Goal: Task Accomplishment & Management: Manage account settings

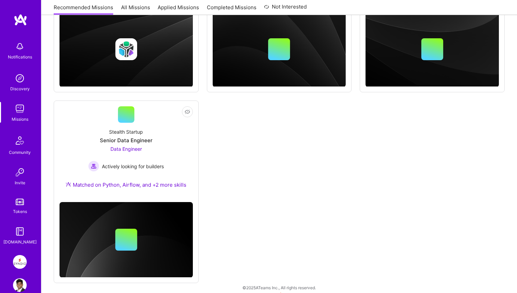
scroll to position [226, 0]
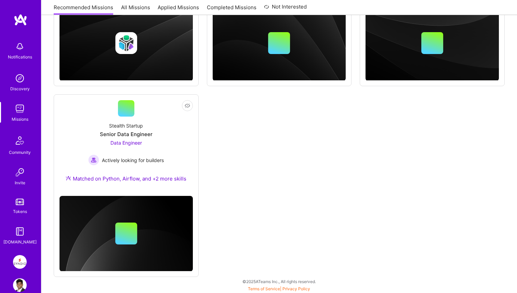
click at [18, 262] on img at bounding box center [20, 262] width 14 height 14
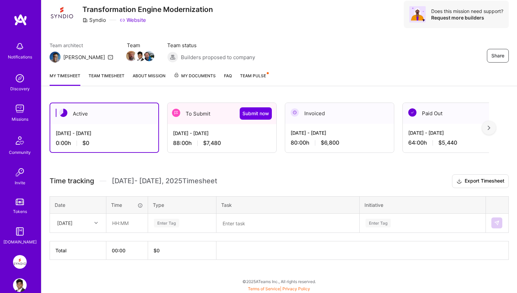
scroll to position [24, 0]
click at [232, 130] on div "Sep 16 - Sep 30, 2025" at bounding box center [222, 132] width 98 height 7
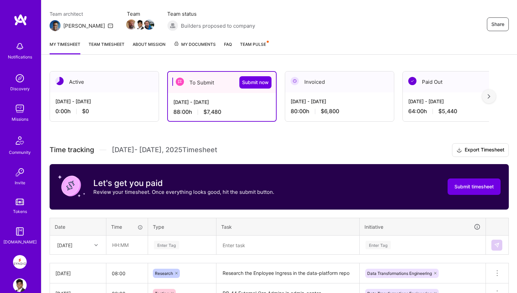
scroll to position [0, 0]
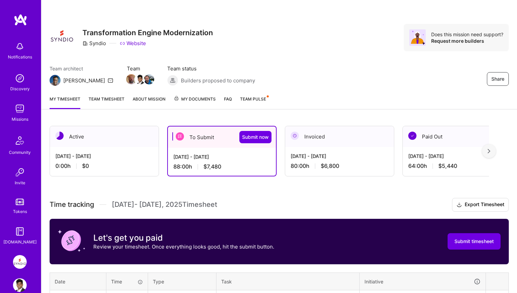
click at [107, 97] on link "Team timesheet" at bounding box center [107, 102] width 36 height 14
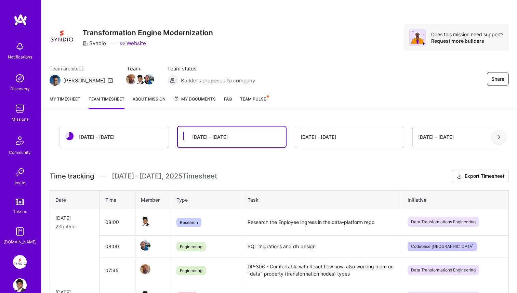
click at [72, 100] on link "My timesheet" at bounding box center [65, 102] width 31 height 14
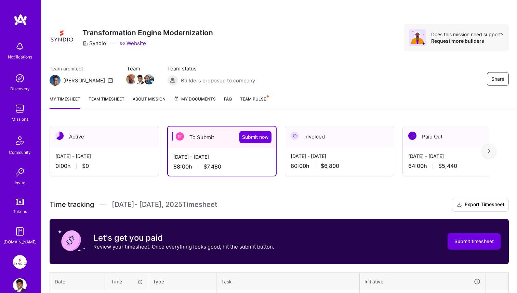
click at [188, 157] on div "Sep 16 - Sep 30, 2025" at bounding box center [221, 156] width 97 height 7
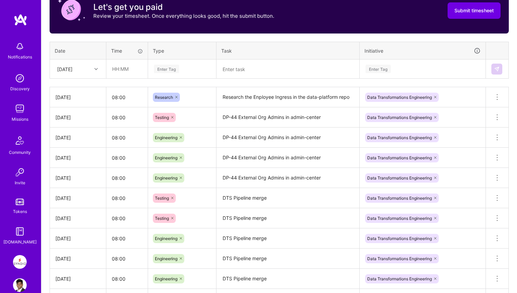
scroll to position [234, 0]
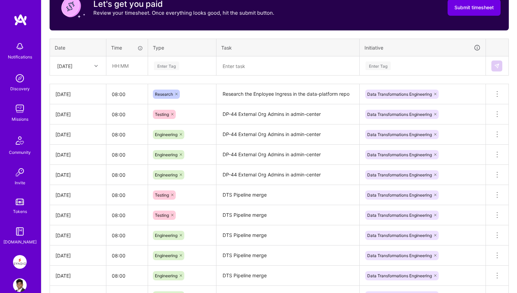
click at [337, 176] on textarea "DP-44 External Org Admins in admin-center" at bounding box center [288, 174] width 142 height 19
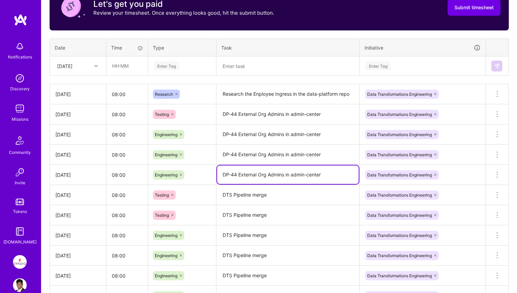
click at [337, 176] on textarea "DP-44 External Org Admins in admin-center" at bounding box center [288, 174] width 142 height 18
click at [330, 176] on textarea "DP-44 External Org Admins in admin-center" at bounding box center [288, 174] width 142 height 18
type textarea "DP-44 External Org Admins in admin-center Research"
click at [195, 173] on div "Engineering" at bounding box center [182, 174] width 58 height 9
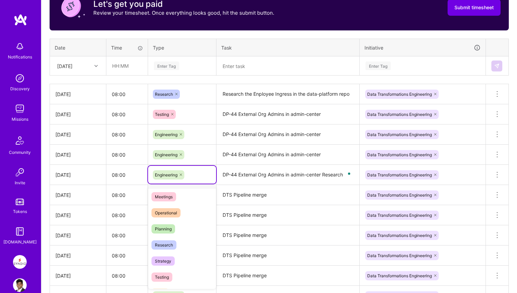
scroll to position [116, 0]
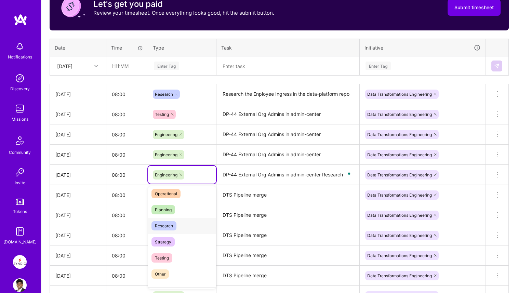
click at [183, 228] on div "Research" at bounding box center [182, 226] width 68 height 16
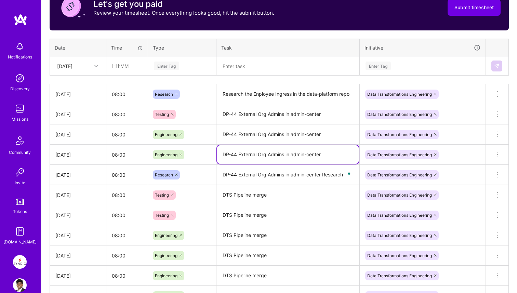
click at [287, 158] on textarea "DP-44 External Org Admins in admin-center" at bounding box center [288, 154] width 142 height 18
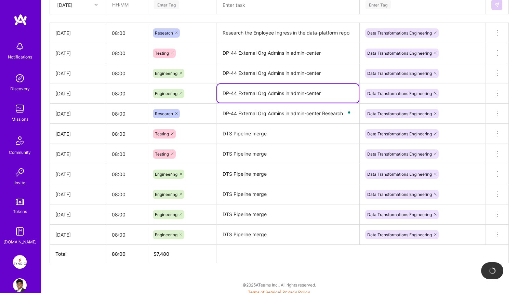
scroll to position [298, 0]
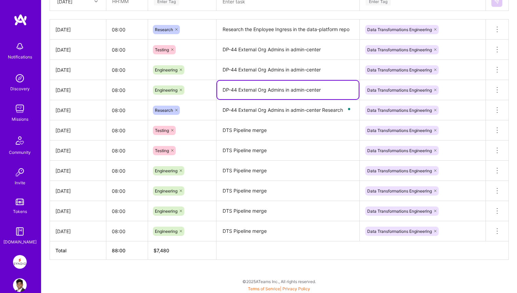
type textarea "DP-44 External Org Admins in admin-center"
click at [285, 232] on textarea "DTS Pipeline merge" at bounding box center [288, 231] width 142 height 19
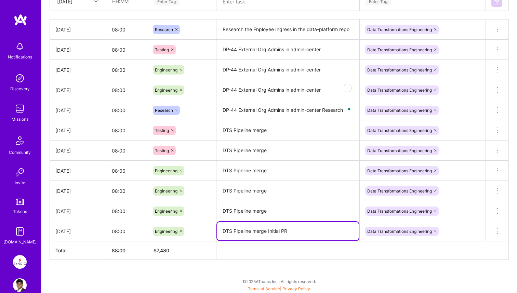
type textarea "DTS Pipeline merge Initial PR"
click at [277, 170] on textarea "DTS Pipeline merge" at bounding box center [288, 170] width 142 height 19
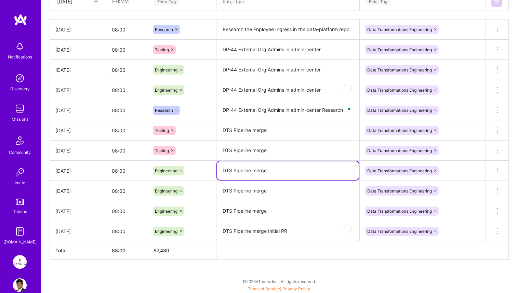
click at [277, 170] on textarea "DTS Pipeline merge" at bounding box center [288, 170] width 142 height 18
click at [273, 192] on textarea "DTS Pipeline merge" at bounding box center [288, 191] width 142 height 19
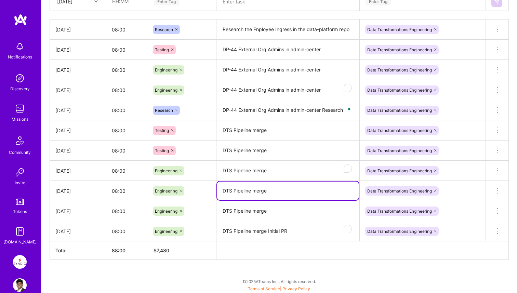
click at [273, 192] on textarea "DTS Pipeline merge" at bounding box center [288, 191] width 142 height 18
click at [273, 196] on textarea "DTS Pipeline merge" at bounding box center [288, 191] width 142 height 18
click at [272, 191] on textarea "DTS Pipeline merge Intial PR" at bounding box center [288, 191] width 142 height 18
type textarea "DTS Pipeline merge Initial PR"
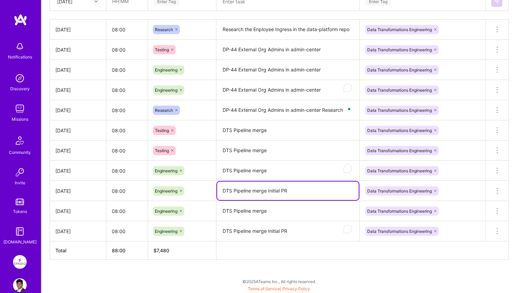
click at [275, 171] on textarea "DTS Pipeline merge" at bounding box center [288, 170] width 142 height 19
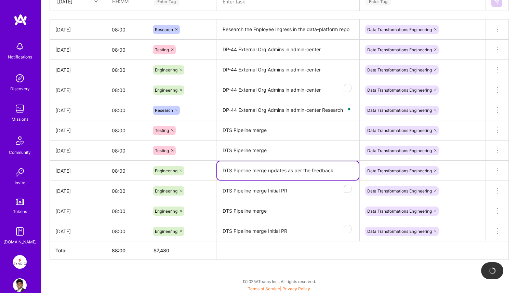
type textarea "DTS Pipeline merge updates as per the feedback"
click at [270, 153] on textarea "DTS Pipeline merge" at bounding box center [288, 150] width 142 height 19
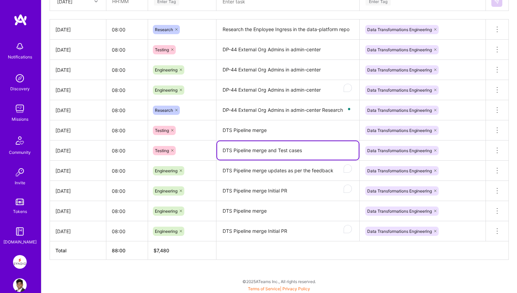
type textarea "DTS Pipeline merge and Test cases"
click at [271, 129] on textarea "DTS Pipeline merge" at bounding box center [288, 130] width 142 height 18
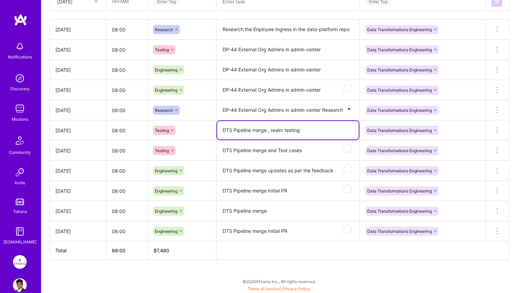
type textarea "DTS Pipeline merge , realm testing"
click at [279, 227] on textarea "DTS Pipeline merge Initial PR" at bounding box center [288, 231] width 142 height 19
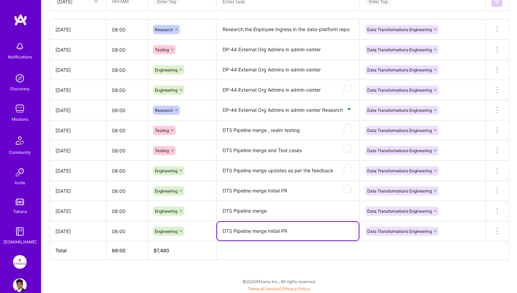
click at [279, 227] on textarea "DTS Pipeline merge Initial PR" at bounding box center [288, 231] width 142 height 18
click at [277, 234] on textarea "DTS Pipeline merge Initial PR" at bounding box center [288, 231] width 142 height 18
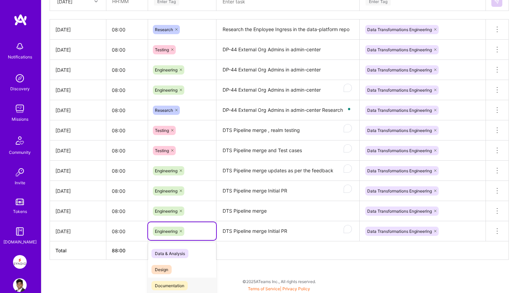
scroll to position [350, 0]
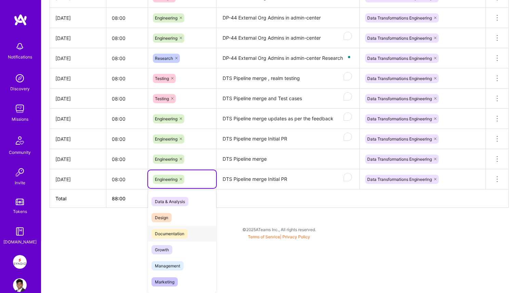
click at [204, 188] on div "option Documentation focused, 0 of 2. 16 results available. Use Up and Down to …" at bounding box center [182, 179] width 68 height 18
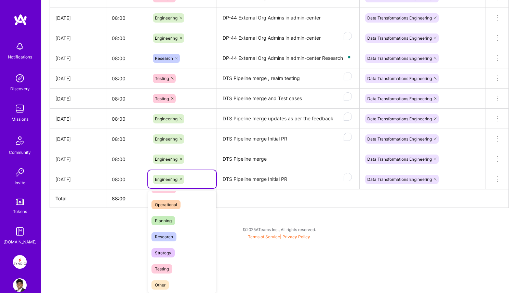
scroll to position [126, 0]
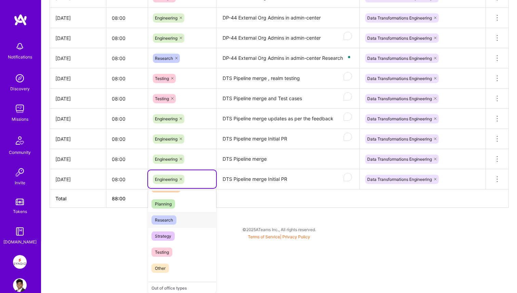
click at [183, 221] on div "Research" at bounding box center [182, 220] width 68 height 16
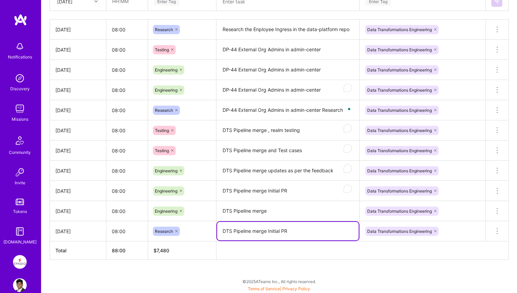
drag, startPoint x: 272, startPoint y: 231, endPoint x: 306, endPoint y: 231, distance: 33.8
click at [306, 231] on textarea "DTS Pipeline merge Initial PR" at bounding box center [288, 231] width 142 height 18
type textarea "DTS Pipeline merge"
click at [292, 213] on textarea "DTS Pipeline merge" at bounding box center [288, 211] width 142 height 19
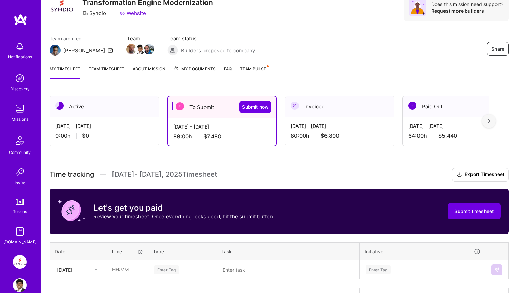
scroll to position [0, 0]
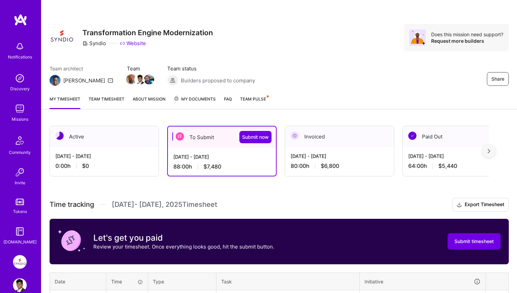
click at [106, 90] on div "My timesheet Team timesheet About Mission My Documents FAQ Team Pulse" at bounding box center [278, 99] width 475 height 19
click at [106, 95] on link "Team timesheet" at bounding box center [107, 102] width 36 height 14
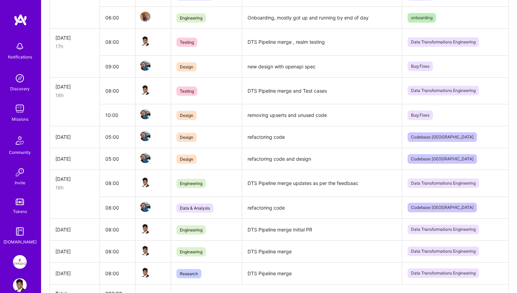
scroll to position [599, 0]
click at [356, 174] on td "DTS Pipeline merge updates as per the feedbaac" at bounding box center [322, 184] width 160 height 27
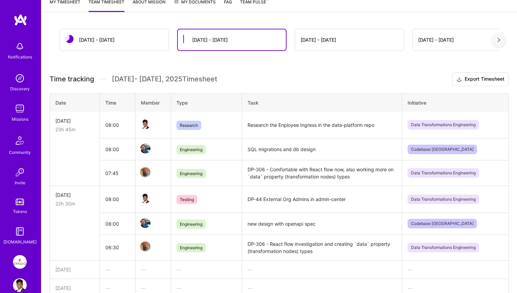
scroll to position [0, 0]
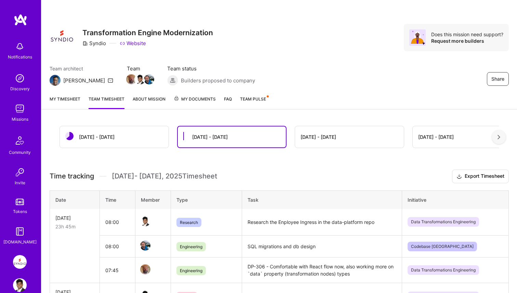
click at [74, 105] on link "My timesheet" at bounding box center [65, 102] width 31 height 14
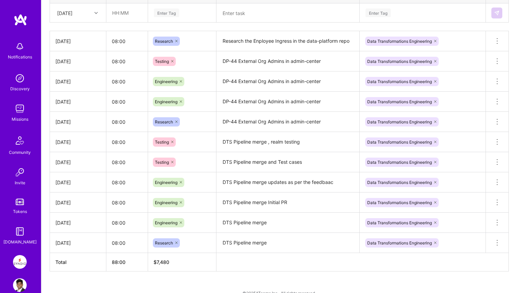
scroll to position [298, 0]
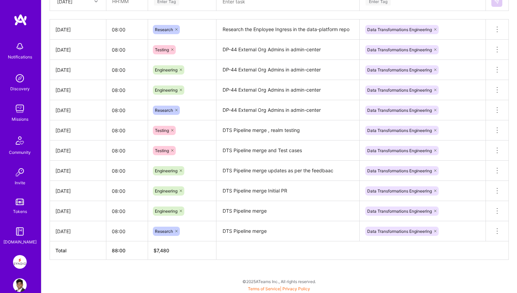
click at [339, 172] on textarea "DTS Pipeline merge updates as per the feedbaac" at bounding box center [288, 170] width 142 height 19
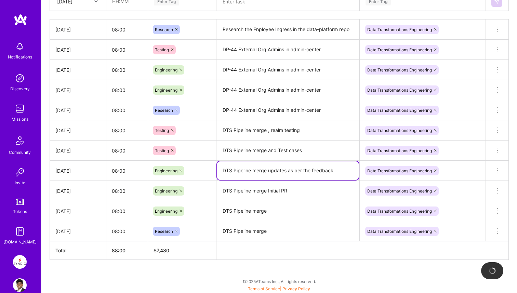
type textarea "DTS Pipeline merge updates as per the feedback"
click at [322, 194] on textarea "DTS Pipeline merge Initial PR" at bounding box center [288, 191] width 142 height 19
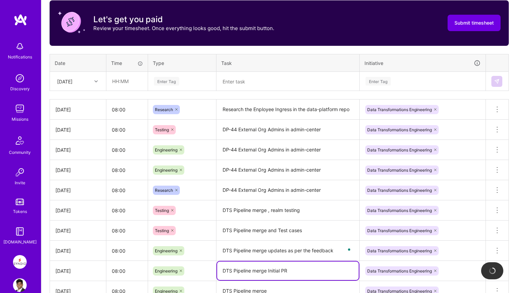
scroll to position [197, 0]
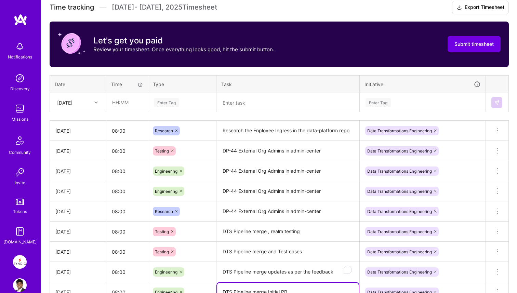
click at [460, 151] on div "Data Transformations Engineering" at bounding box center [423, 151] width 126 height 18
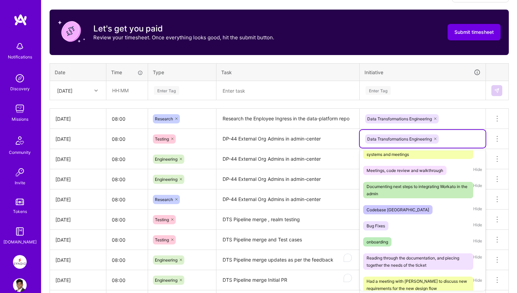
scroll to position [152, 0]
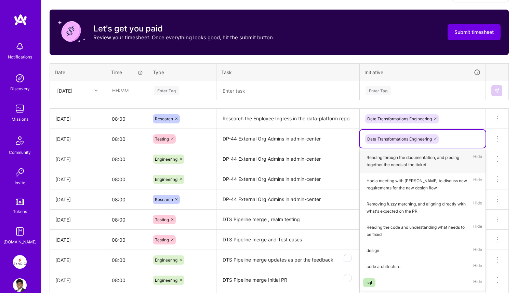
click at [342, 107] on div "Time tracking Sep 16 - Sep 30 , 2025 Timesheet Export Timesheet Let's get you p…" at bounding box center [279, 169] width 459 height 360
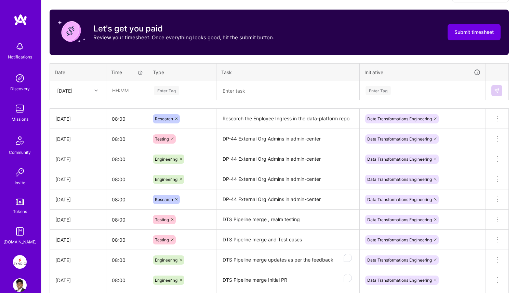
scroll to position [196, 0]
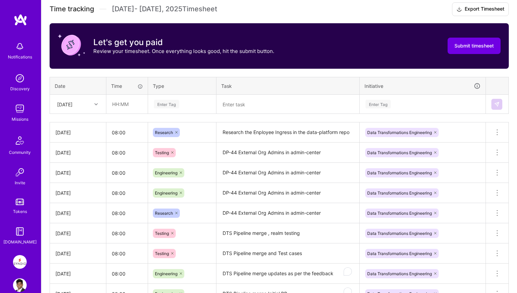
click at [259, 134] on textarea "Research the Enployee Ingress in the data-platform repo" at bounding box center [288, 132] width 142 height 19
type textarea "Research the Employee Ingress in the data-platform repo"
click at [267, 120] on div "Time tracking Sep 16 - Sep 30 , 2025 Timesheet Export Timesheet Let's get you p…" at bounding box center [279, 182] width 459 height 360
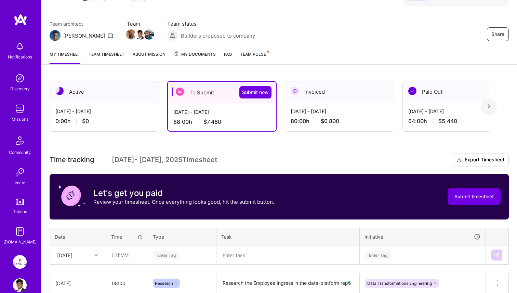
scroll to position [50, 0]
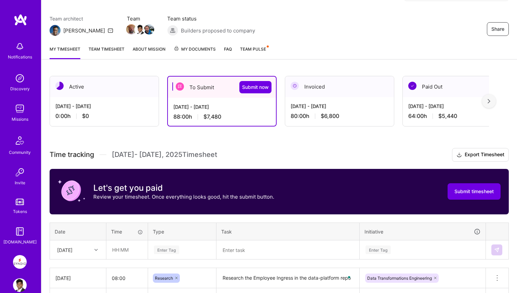
click at [462, 197] on button "Submit timesheet" at bounding box center [473, 191] width 53 height 16
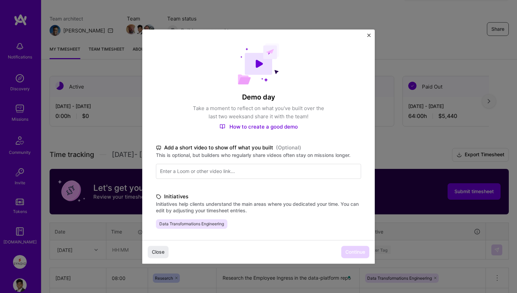
click at [285, 239] on div "Demo day Take a moment to reflect on what you've built over the last two weeks …" at bounding box center [258, 199] width 232 height 340
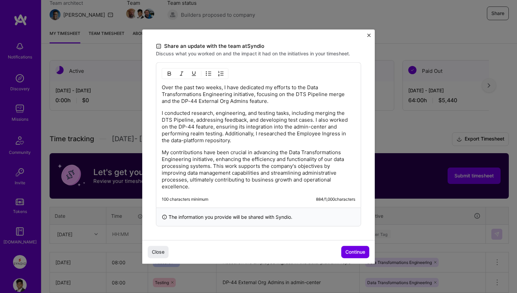
scroll to position [67, 0]
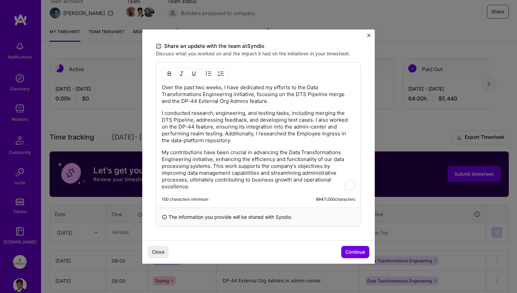
click at [255, 149] on p "My contributions have been crucial in advancing the Data Transformations Engine…" at bounding box center [258, 169] width 193 height 41
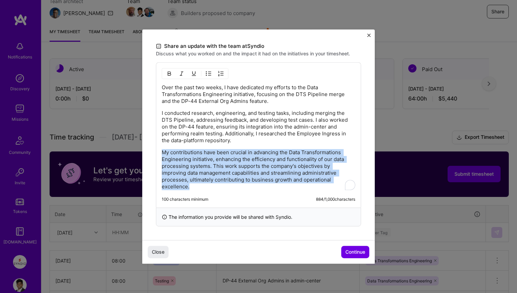
click at [255, 149] on p "My contributions have been crucial in advancing the Data Transformations Engine…" at bounding box center [258, 169] width 193 height 41
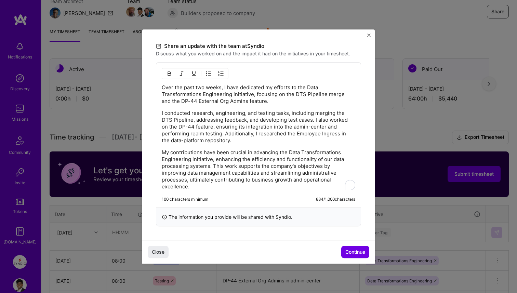
click at [255, 179] on p "My contributions have been crucial in advancing the Data Transformations Engine…" at bounding box center [258, 169] width 193 height 41
click at [343, 251] on button "Continue" at bounding box center [355, 252] width 28 height 12
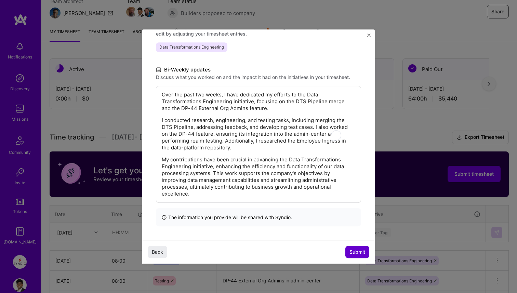
click at [346, 252] on button "Submit" at bounding box center [357, 252] width 24 height 12
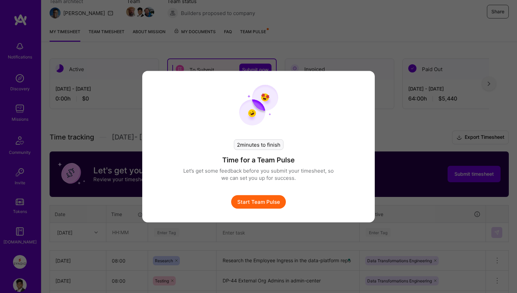
click at [274, 201] on button "Start Team Pulse" at bounding box center [258, 202] width 55 height 14
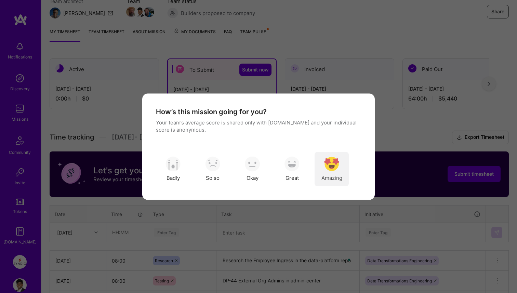
click at [325, 170] on img "modal" at bounding box center [331, 164] width 15 height 15
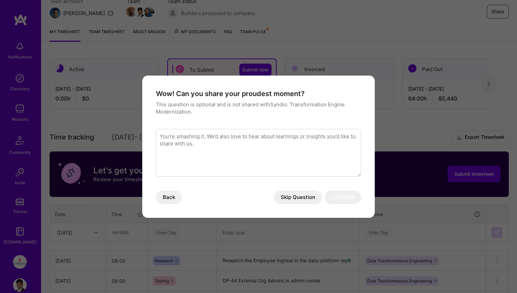
click at [295, 195] on button "Skip Question" at bounding box center [298, 197] width 48 height 14
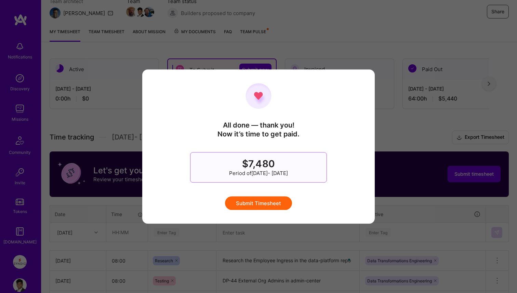
click at [277, 204] on button "Submit Timesheet" at bounding box center [258, 203] width 67 height 14
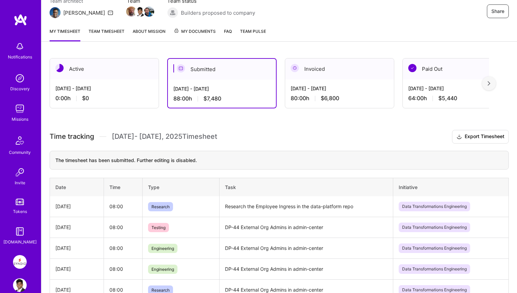
scroll to position [66, 0]
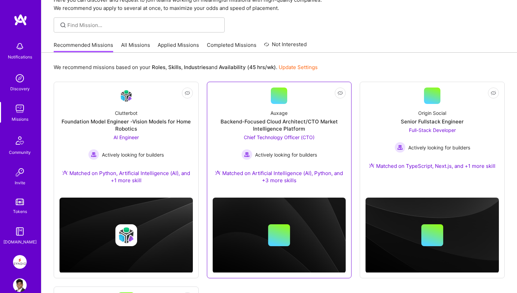
scroll to position [42, 0]
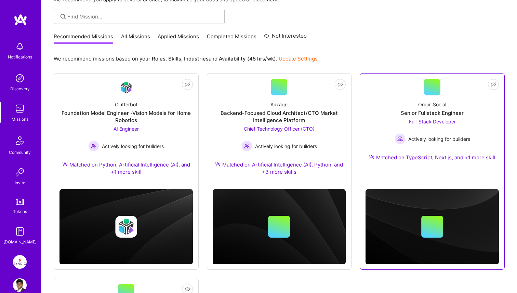
click at [393, 119] on div "Origin Social Senior Fullstack Engineer Full-Stack Developer Actively looking f…" at bounding box center [431, 132] width 133 height 74
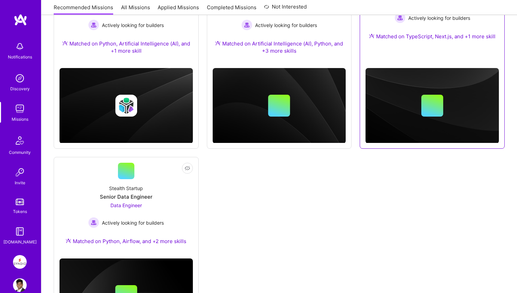
scroll to position [226, 0]
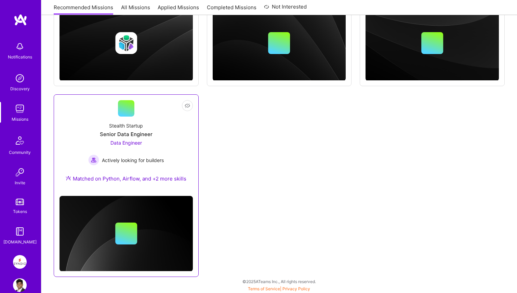
click at [137, 152] on div "Data Engineer Actively looking for builders" at bounding box center [126, 152] width 76 height 26
click at [22, 260] on img at bounding box center [20, 262] width 14 height 14
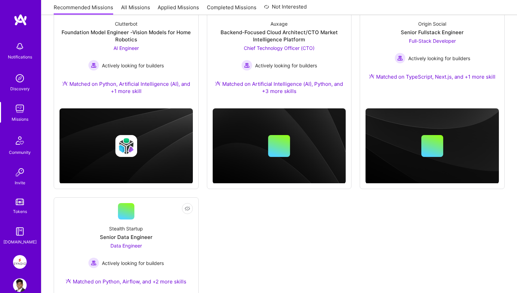
scroll to position [62, 0]
